Goal: Task Accomplishment & Management: Use online tool/utility

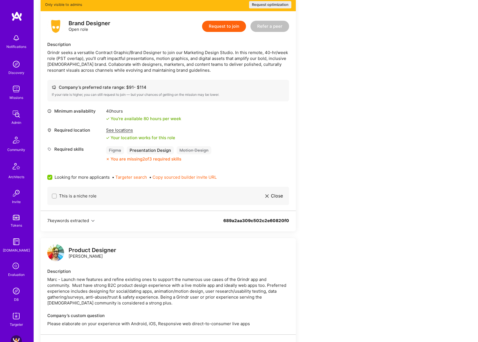
scroll to position [50, 0]
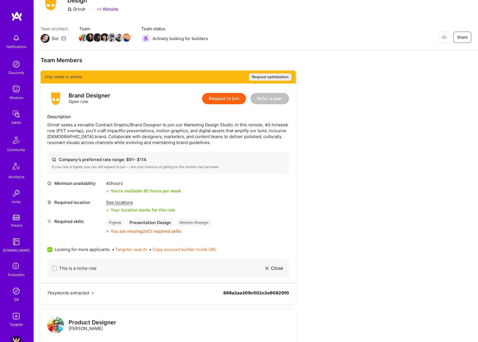
click at [54, 268] on input "This is a niche role" at bounding box center [55, 268] width 4 height 4
checkbox input "false"
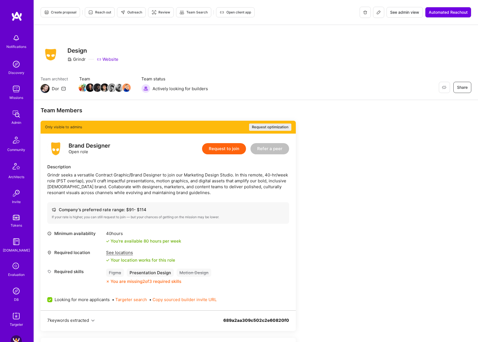
scroll to position [0, 0]
click at [378, 13] on icon at bounding box center [378, 12] width 4 height 4
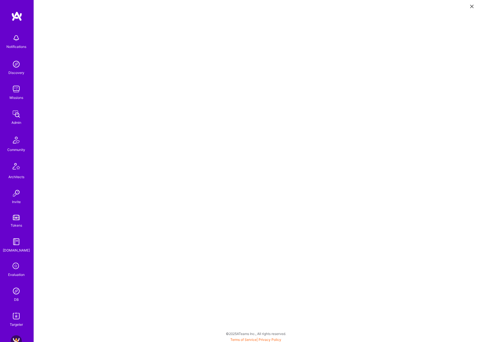
click at [470, 6] on icon at bounding box center [471, 6] width 3 height 3
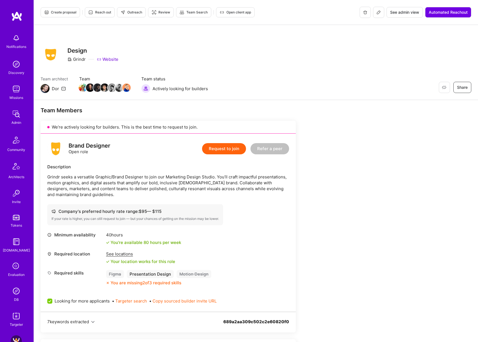
click at [138, 13] on span "Outreach" at bounding box center [132, 12] width 22 height 5
drag, startPoint x: 95, startPoint y: 177, endPoint x: 212, endPoint y: 175, distance: 117.8
click at [212, 175] on p "Grindr seeks a versatile Graphic/Brand Designer to join our Marketing Design St…" at bounding box center [168, 186] width 242 height 24
copy p "Graphic/Brand Designer to join our Marketing Design Studio"
click at [226, 187] on p "Grindr seeks a versatile Graphic/Brand Designer to join our Marketing Design St…" at bounding box center [168, 186] width 242 height 24
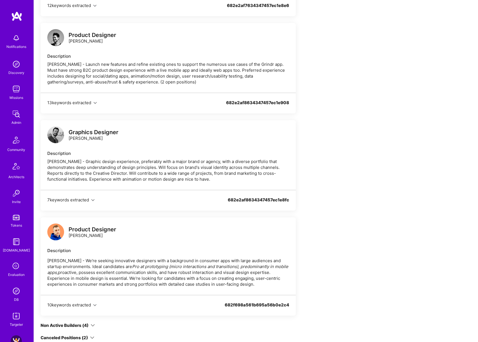
scroll to position [927, 0]
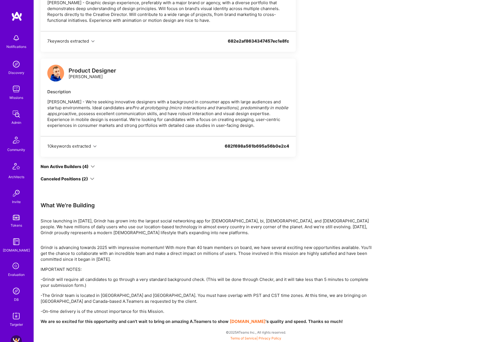
click at [89, 226] on p "Since launching in [DATE], Grindr has grown into the largest social networking …" at bounding box center [209, 227] width 336 height 18
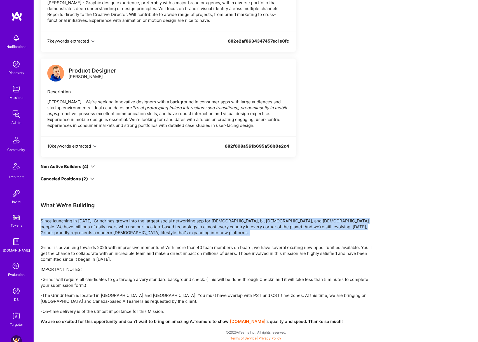
click at [89, 226] on p "Since launching in [DATE], Grindr has grown into the largest social networking …" at bounding box center [209, 227] width 336 height 18
copy p "Since launching in [DATE], Grindr has grown into the largest social networking …"
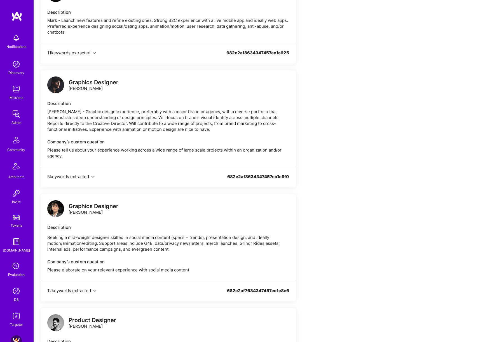
scroll to position [0, 0]
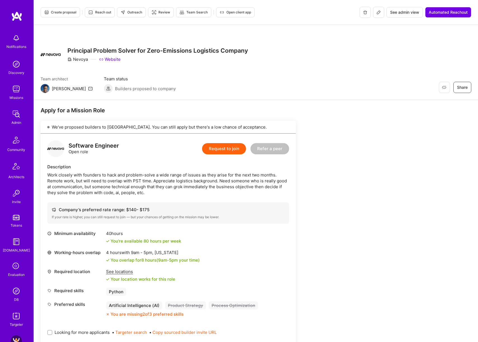
click at [18, 114] on img at bounding box center [16, 113] width 11 height 11
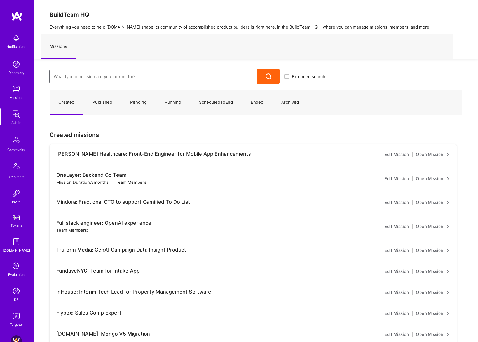
click at [163, 74] on input at bounding box center [153, 76] width 199 height 14
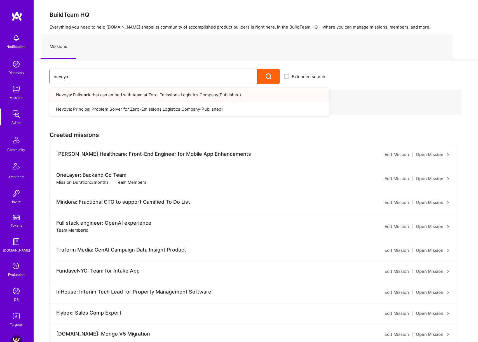
type input "nevoya"
click at [187, 97] on link "Nevoya: Fullstack that can embed with team at Zero-Emissions Logistics Company …" at bounding box center [189, 95] width 280 height 14
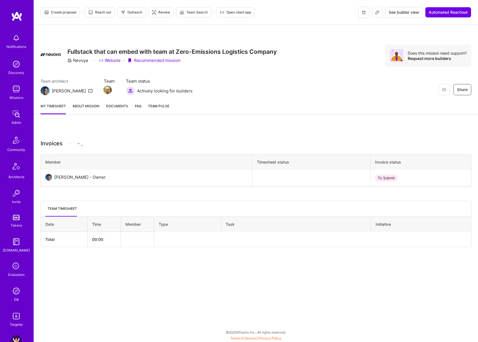
click at [84, 109] on link "About Mission" at bounding box center [85, 108] width 27 height 11
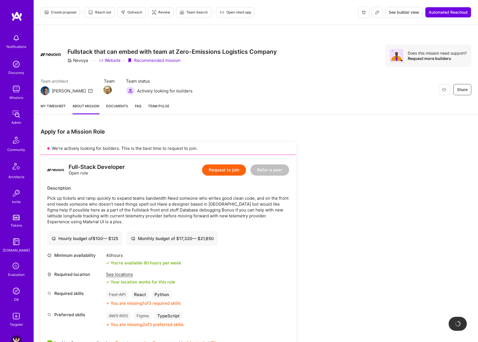
click at [87, 107] on link "About Mission" at bounding box center [85, 108] width 27 height 11
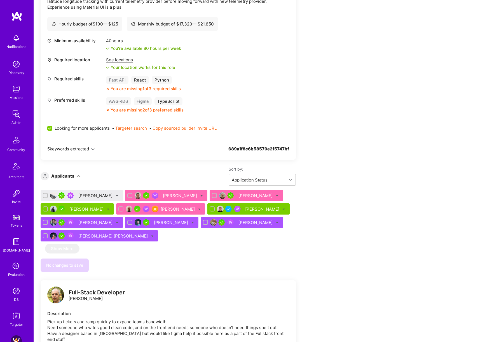
scroll to position [234, 0]
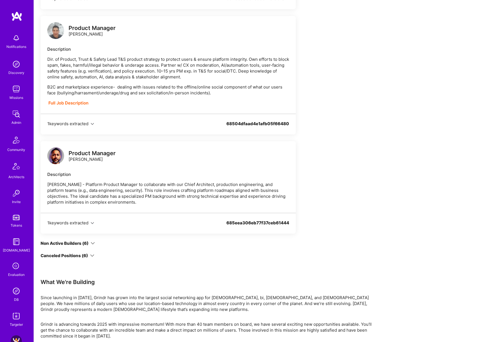
scroll to position [810, 0]
click at [92, 243] on icon at bounding box center [93, 243] width 4 height 4
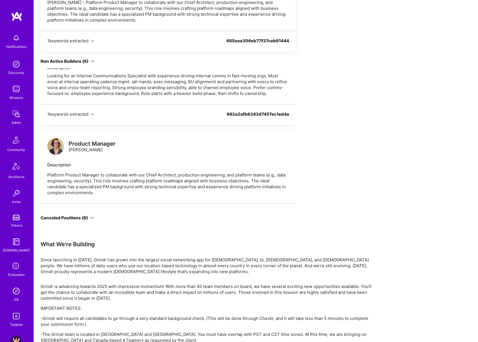
scroll to position [516, 0]
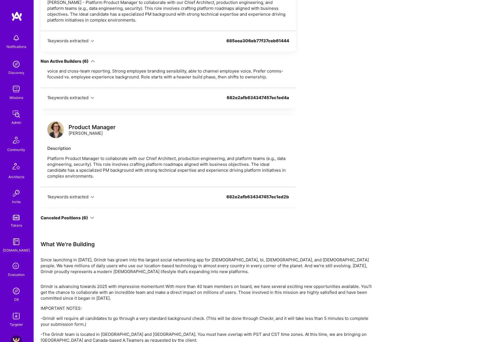
click at [90, 216] on icon at bounding box center [92, 217] width 4 height 4
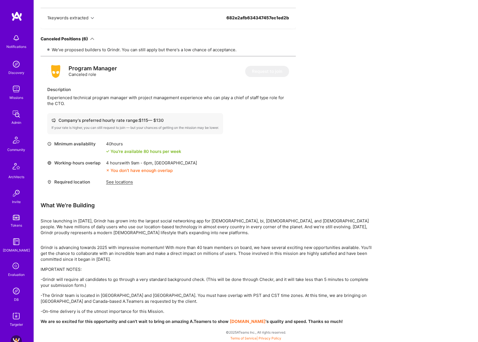
scroll to position [1169, 0]
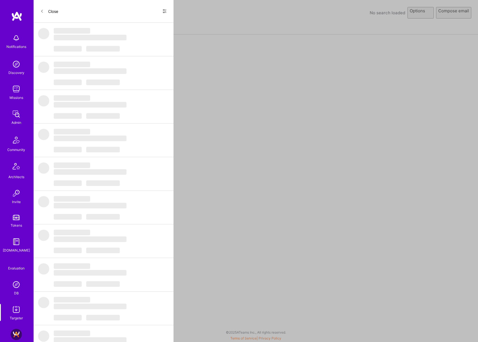
select select "rich-reachout"
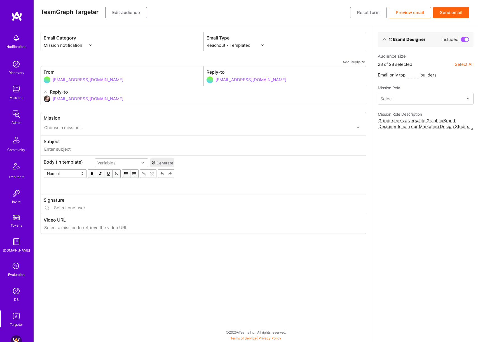
click at [138, 13] on button "Edit audience" at bounding box center [126, 12] width 42 height 11
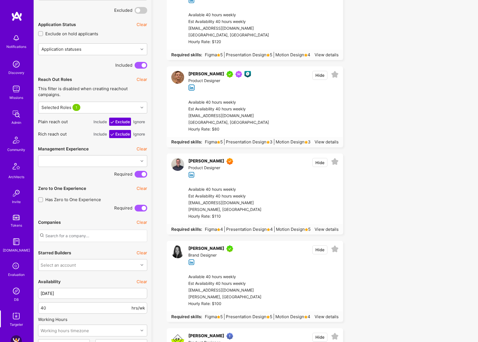
scroll to position [382, 0]
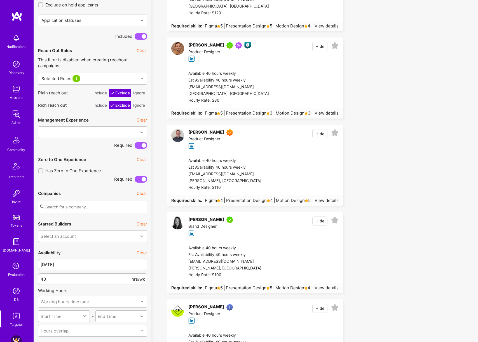
click at [140, 253] on button "Clear" at bounding box center [142, 253] width 11 height 6
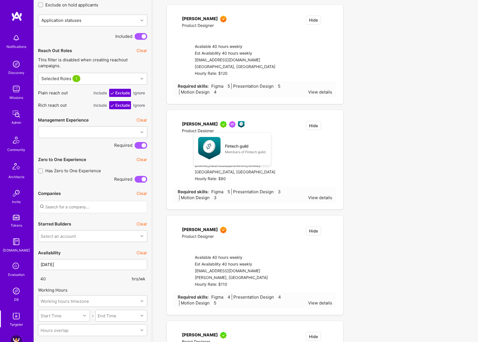
type input "Aug 25"
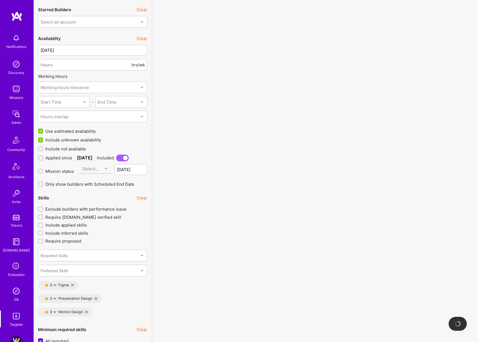
scroll to position [634, 0]
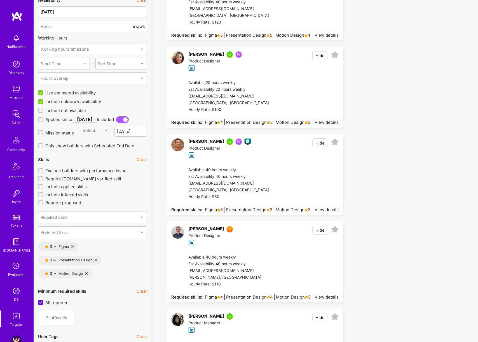
click at [141, 158] on button "Clear" at bounding box center [142, 159] width 11 height 6
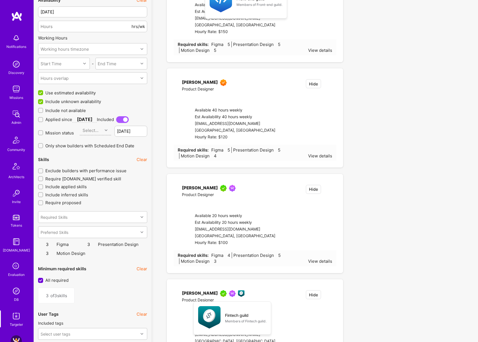
type input "0"
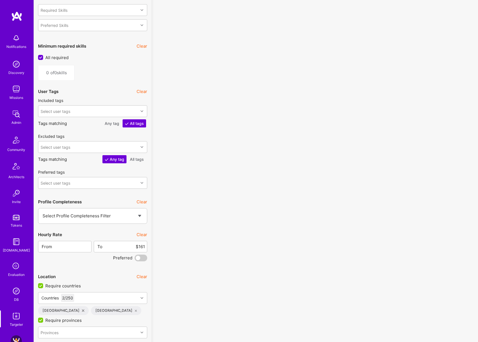
scroll to position [859, 0]
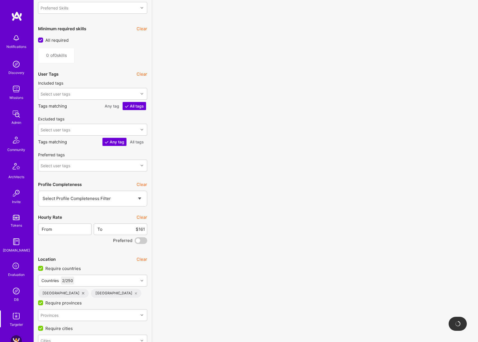
click at [141, 217] on button "Clear" at bounding box center [142, 217] width 11 height 6
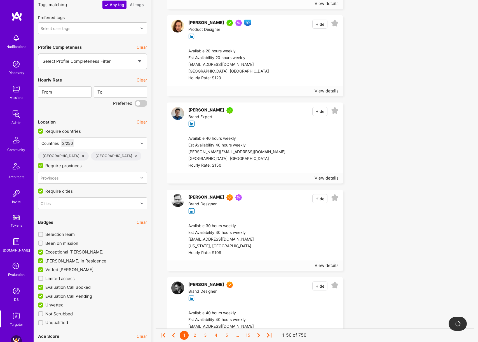
scroll to position [1069, 0]
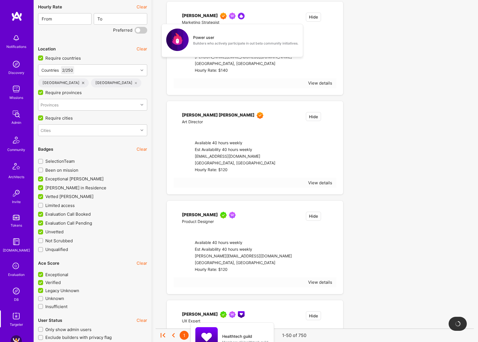
click at [69, 169] on span "Been on mission" at bounding box center [61, 170] width 33 height 6
click at [43, 169] on input "Been on mission" at bounding box center [41, 170] width 4 height 4
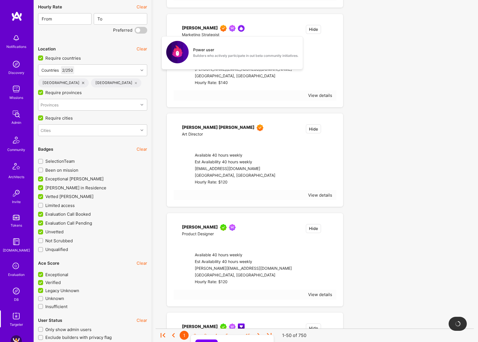
checkbox input "true"
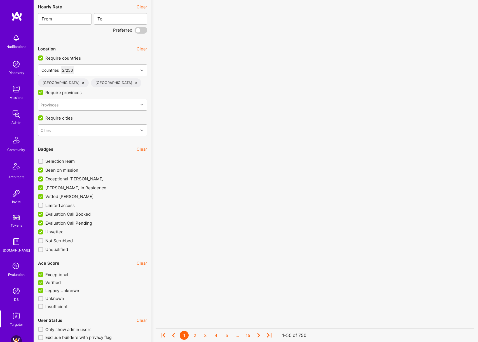
click at [67, 161] on span "SelectionTeam" at bounding box center [59, 161] width 29 height 6
click at [43, 161] on input "SelectionTeam" at bounding box center [41, 162] width 4 height 4
checkbox input "true"
click at [67, 205] on span "Limited access" at bounding box center [59, 205] width 29 height 6
click at [43, 205] on input "Limited access" at bounding box center [41, 205] width 4 height 4
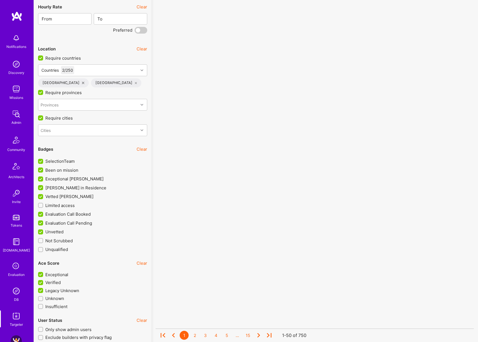
checkbox input "true"
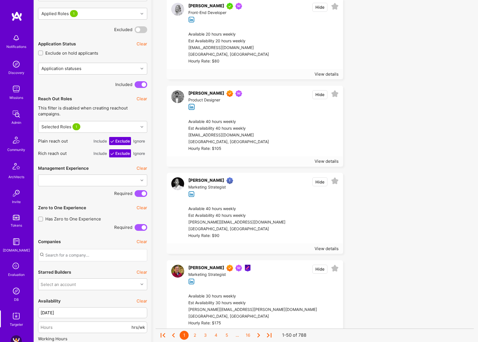
scroll to position [433, 0]
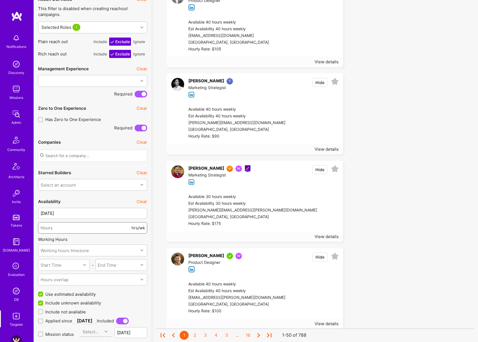
click at [93, 225] on input "number" at bounding box center [86, 228] width 90 height 14
type input "30"
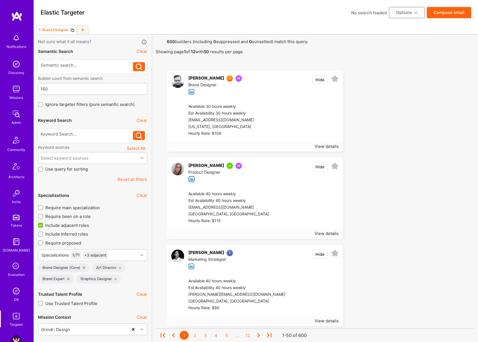
click at [84, 208] on span "Require main specialization" at bounding box center [72, 208] width 55 height 6
click at [43, 208] on input "Require main specialization" at bounding box center [41, 208] width 4 height 4
click at [84, 208] on span "Require main specialization" at bounding box center [72, 208] width 55 height 6
click at [44, 208] on input "Require main specialization" at bounding box center [41, 207] width 5 height 5
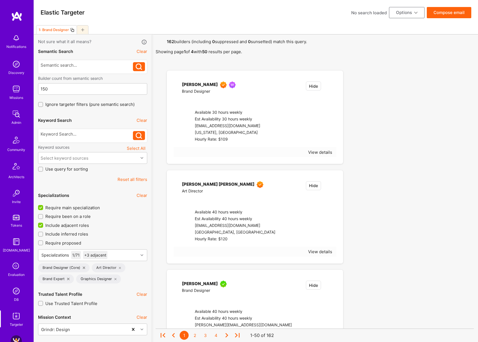
checkbox input "false"
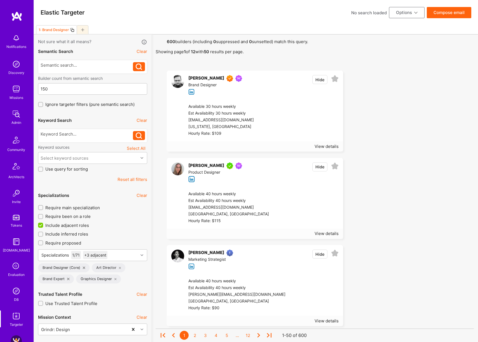
click at [456, 13] on button "Compose email" at bounding box center [449, 12] width 44 height 11
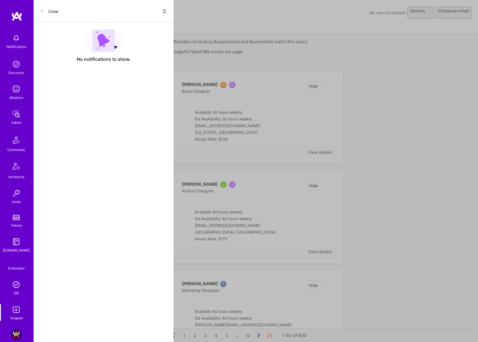
select select "rich-reachout"
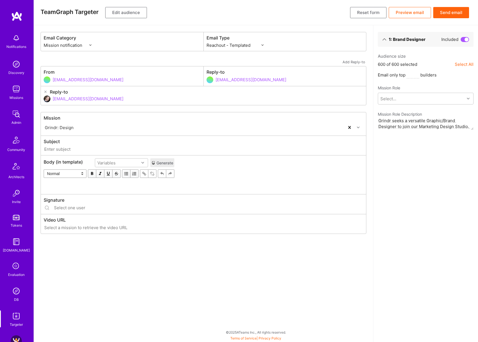
type input "A.Team // Grindr: Design"
type input "dor@a.team"
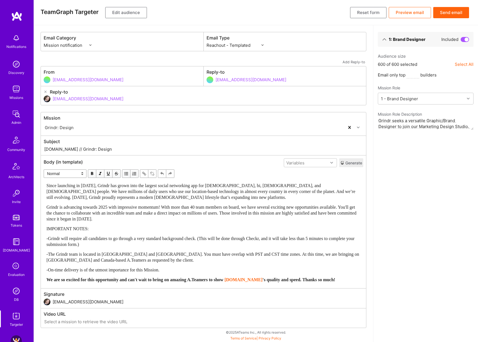
click at [77, 150] on input "A.Team // Grindr: Design" at bounding box center [204, 149] width 320 height 6
drag, startPoint x: 64, startPoint y: 149, endPoint x: 135, endPoint y: 150, distance: 71.1
click at [135, 150] on input "A.Team // Graphics Designer for" at bounding box center [204, 149] width 320 height 6
paste input "/Brand Designer to join our Marketing Design Studio"
click at [205, 151] on input "A.Team // Graphic/Brand Designer to join our Marketing Design Studio" at bounding box center [204, 149] width 320 height 6
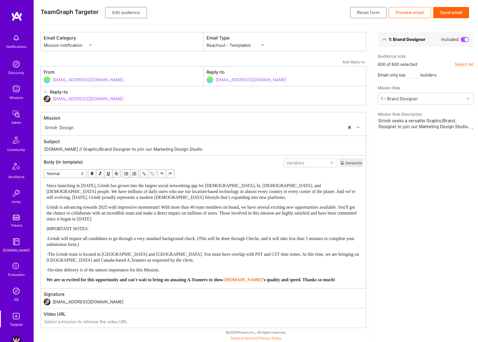
click at [132, 149] on input "A.Team // Graphic/Brand Designer to join our Marketing Design Studio" at bounding box center [204, 149] width 320 height 6
type input "A.Team // Graphic/Brand Designer to join our Marketing Design Studio"
click at [207, 220] on div "Grindr is advancing towards 2025 with impressive momentum! With more than 40 te…" at bounding box center [203, 213] width 314 height 18
click at [349, 163] on button "Generate" at bounding box center [351, 162] width 24 height 9
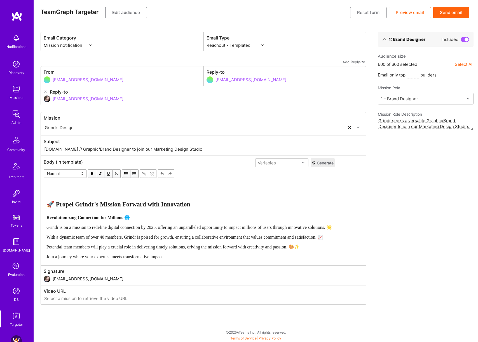
click at [252, 43] on select "Custom - Templated Custom - Plain Reachout - Templated Reachout - Templated (v2…" at bounding box center [235, 45] width 57 height 6
select select "rich-reachout-v2"
click at [207, 42] on select "Custom - Templated Custom - Plain Reachout - Templated Reachout - Templated (v2…" at bounding box center [235, 45] width 57 height 6
click at [233, 227] on span "Grindr is on a mission to redefine digital connection by 2025, offering an unpa…" at bounding box center [188, 227] width 285 height 5
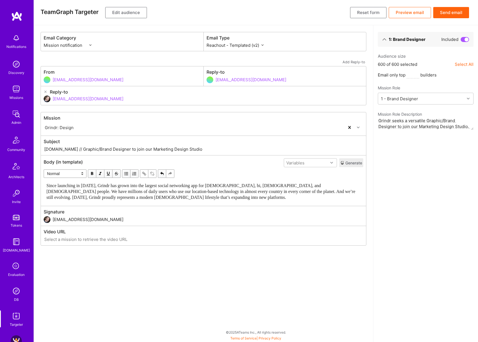
click at [410, 13] on button "Preview email" at bounding box center [410, 12] width 42 height 11
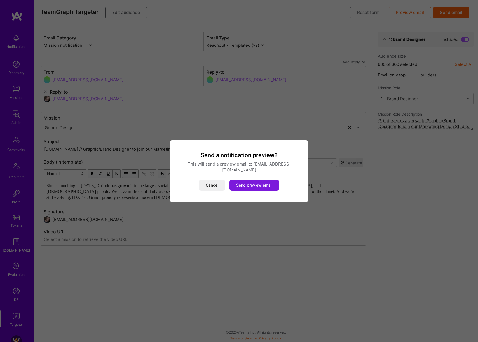
click at [257, 185] on button "Send preview email" at bounding box center [254, 184] width 50 height 11
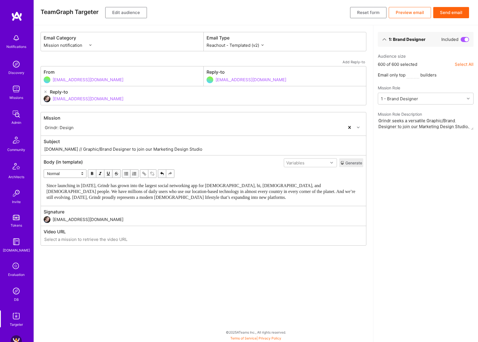
click at [458, 13] on button "Send email" at bounding box center [451, 12] width 36 height 11
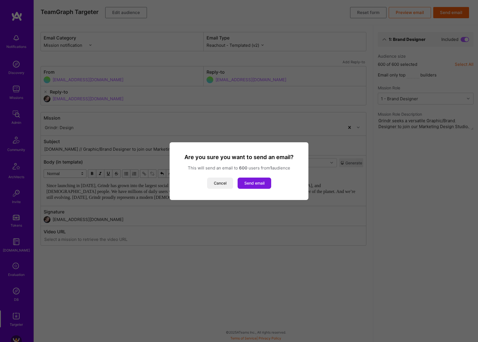
click at [258, 184] on button "Send email" at bounding box center [255, 182] width 34 height 11
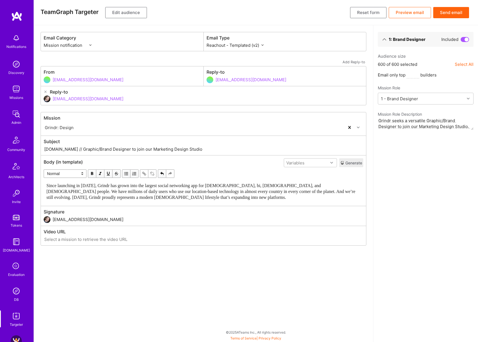
click at [15, 286] on img at bounding box center [16, 290] width 11 height 11
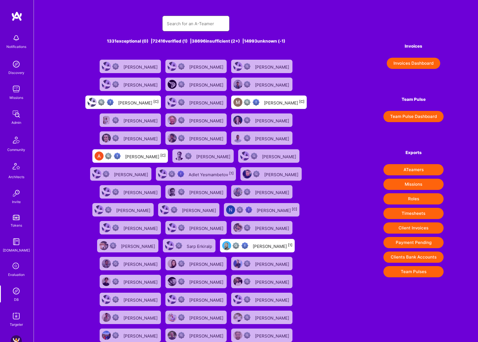
click at [206, 22] on input "text" at bounding box center [196, 24] width 58 height 14
paste input "Nick Laclaire"
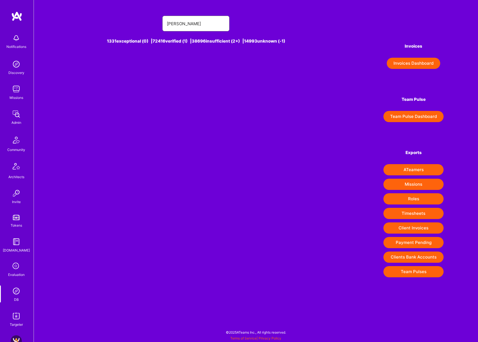
type input "Laclaire"
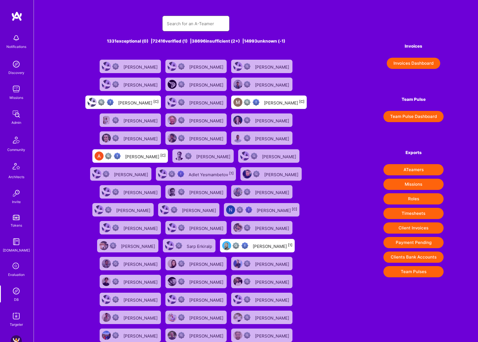
paste input "Nick Laclaire"
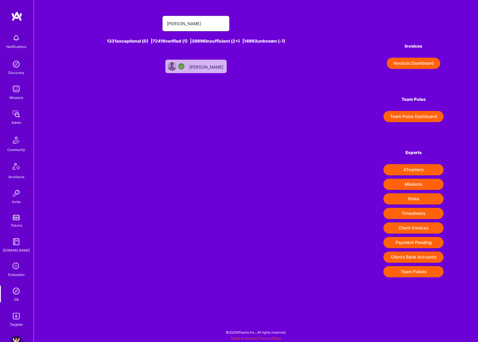
type input "Nick Laclair"
click at [204, 70] on div "Nick LaClair" at bounding box center [195, 66] width 61 height 13
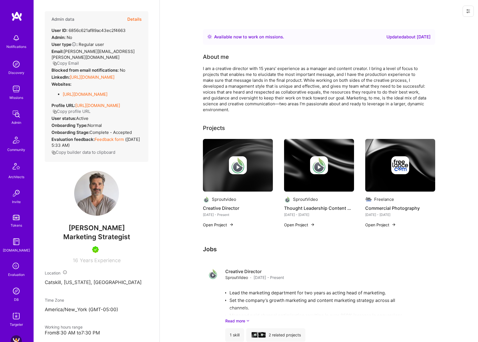
click at [137, 23] on button "Details" at bounding box center [134, 19] width 14 height 16
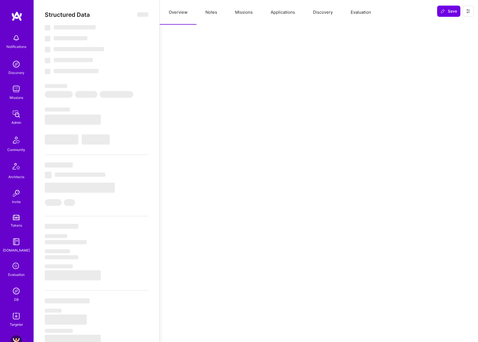
click at [239, 15] on button "Missions" at bounding box center [244, 12] width 36 height 25
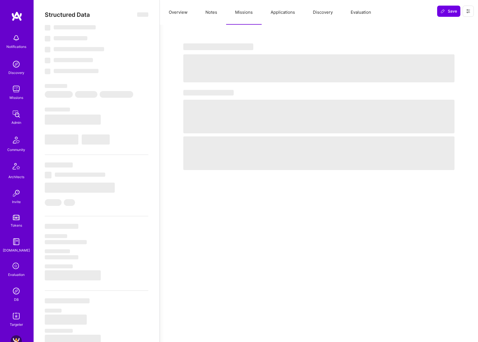
select select "Right Now"
select select "5"
select select "7"
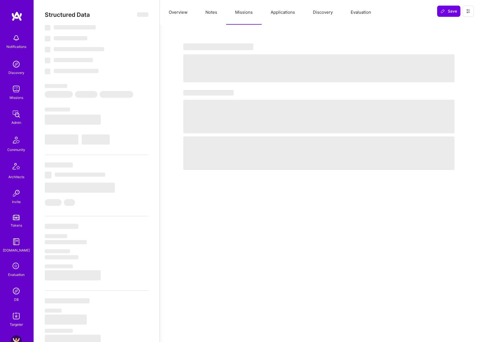
select select "US"
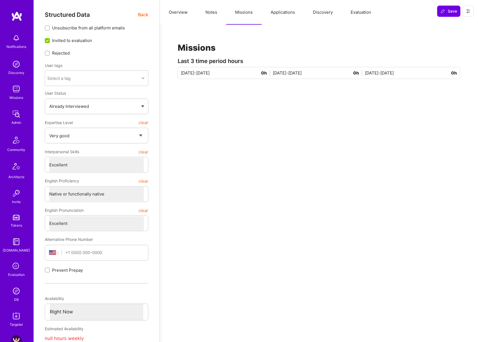
click at [210, 14] on button "Notes" at bounding box center [211, 12] width 30 height 25
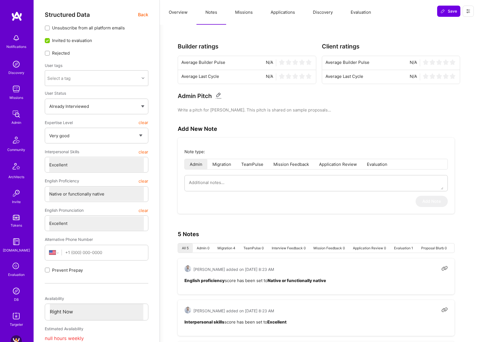
click at [286, 11] on button "Applications" at bounding box center [283, 12] width 42 height 25
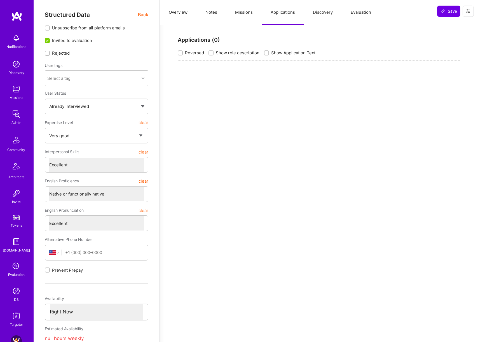
click at [216, 14] on button "Notes" at bounding box center [211, 12] width 30 height 25
type textarea "x"
